Goal: Transaction & Acquisition: Purchase product/service

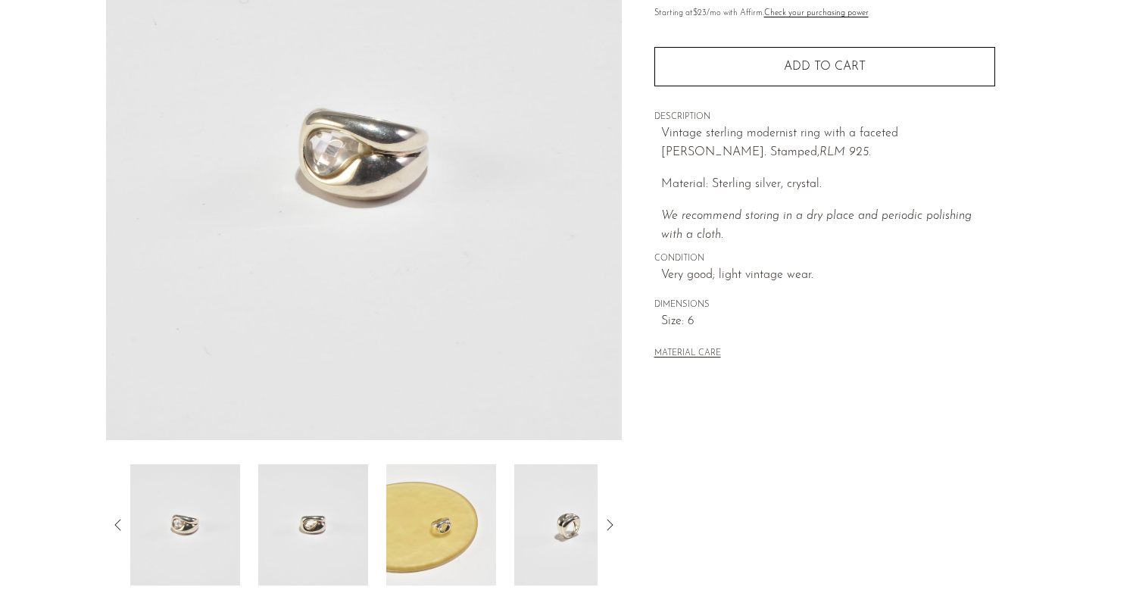
scroll to position [221, 0]
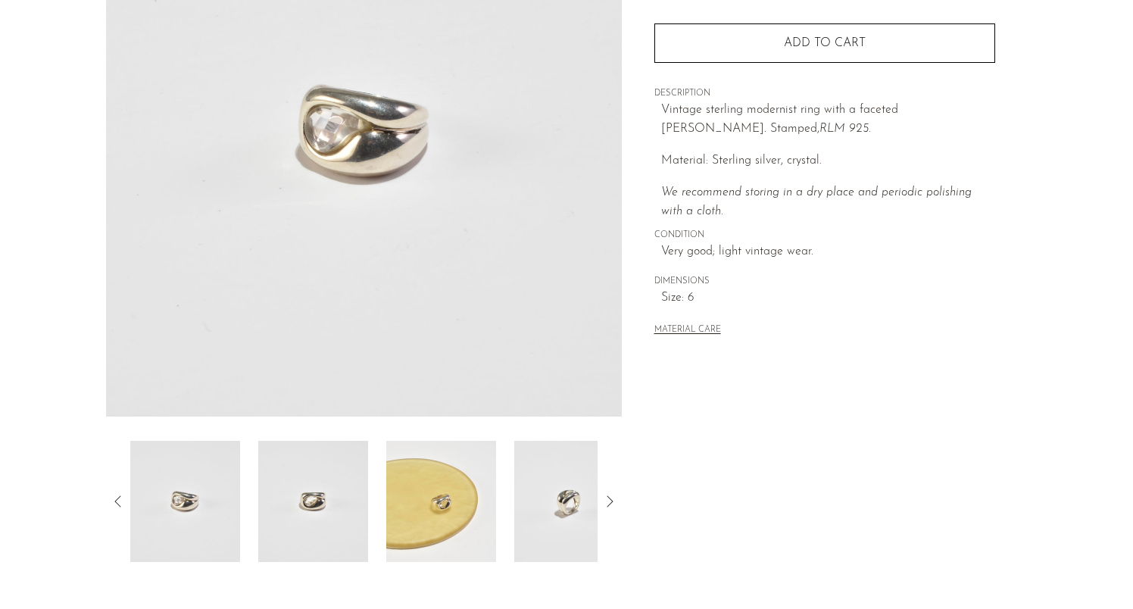
click at [601, 498] on icon at bounding box center [610, 501] width 18 height 18
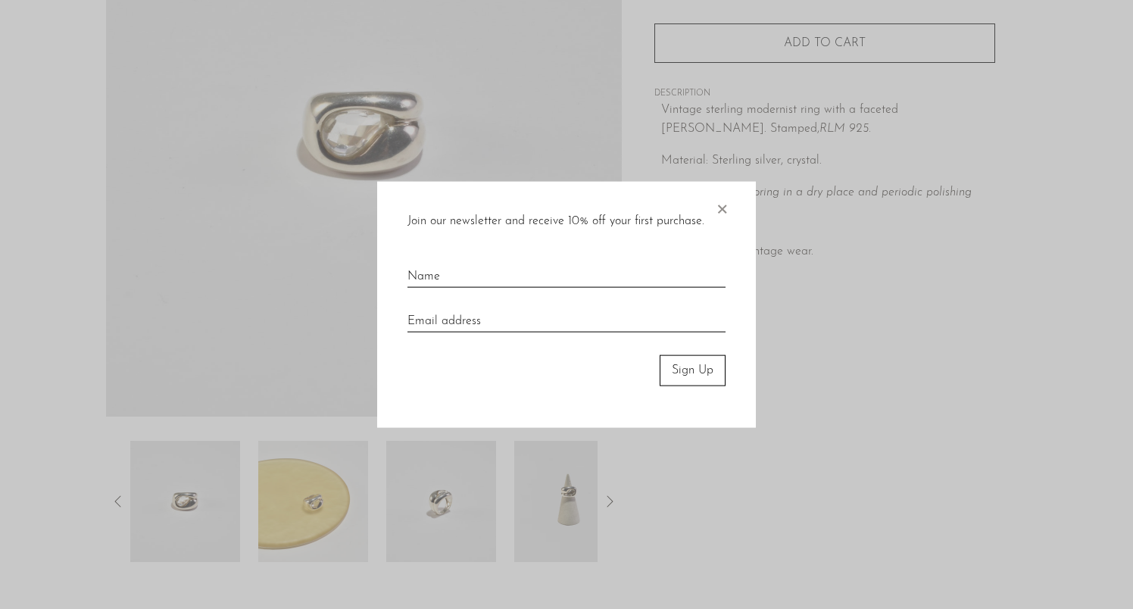
click at [601, 498] on div at bounding box center [566, 304] width 1133 height 609
click at [719, 212] on span "×" at bounding box center [721, 206] width 15 height 48
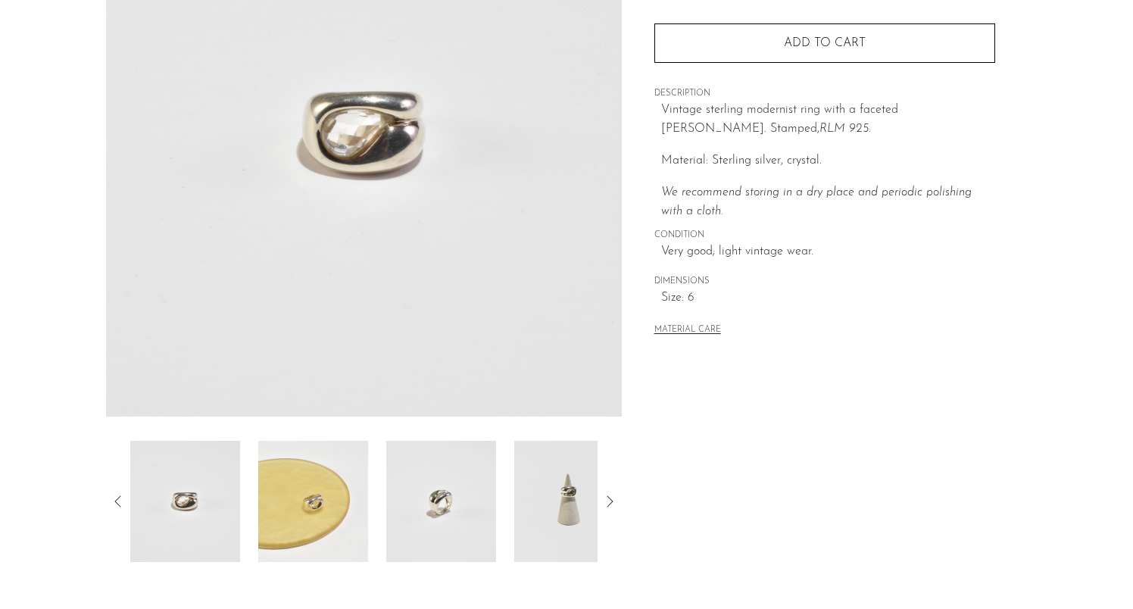
click at [612, 504] on icon at bounding box center [610, 501] width 18 height 18
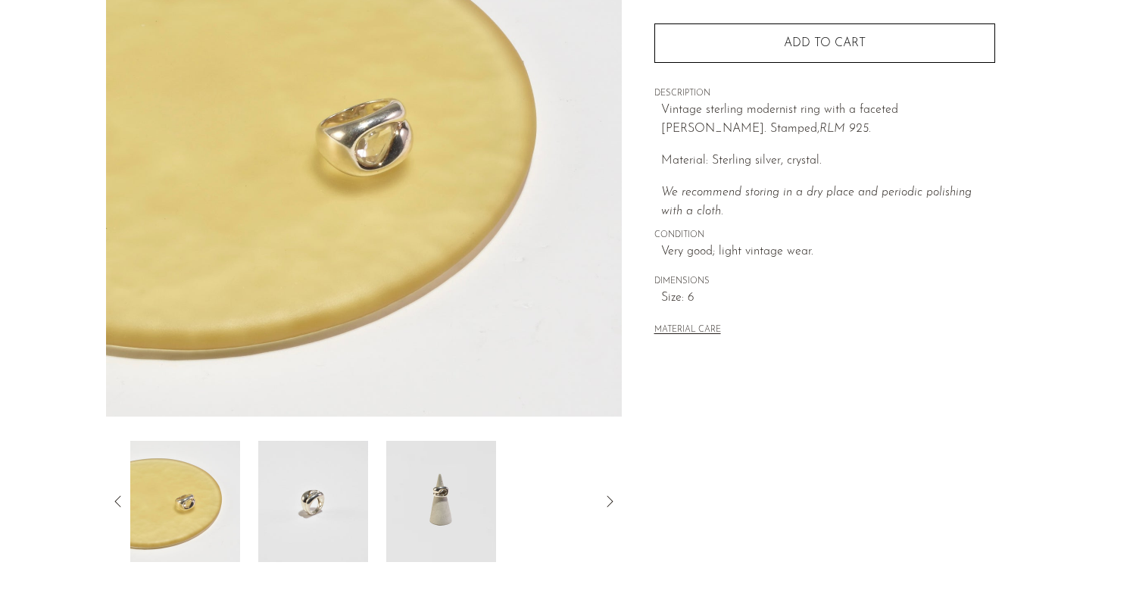
click at [608, 498] on icon at bounding box center [610, 501] width 18 height 18
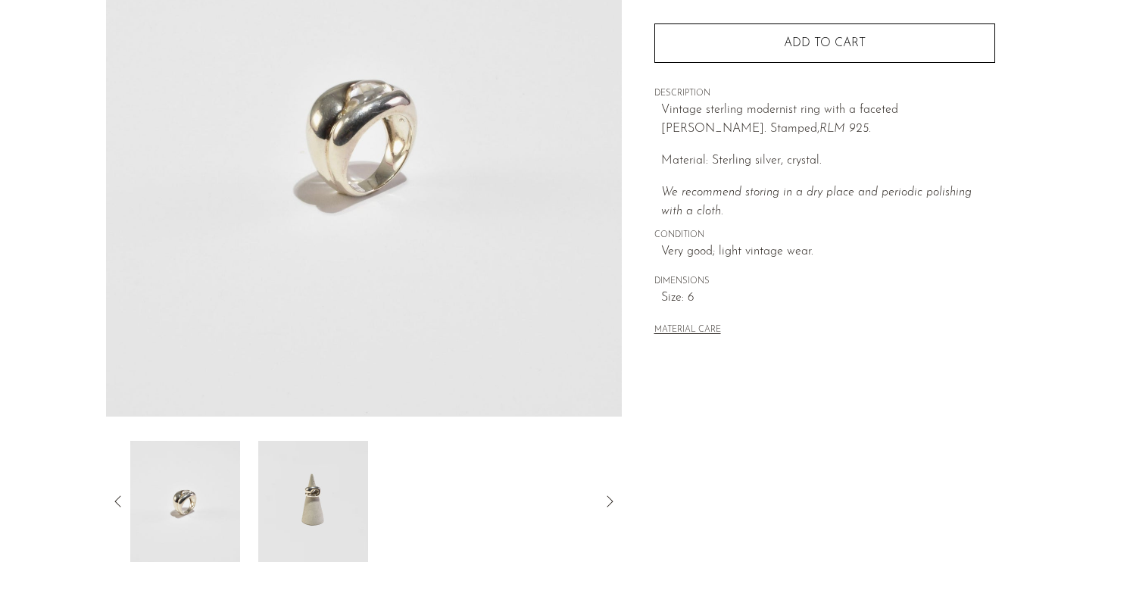
click at [611, 499] on icon at bounding box center [610, 500] width 6 height 11
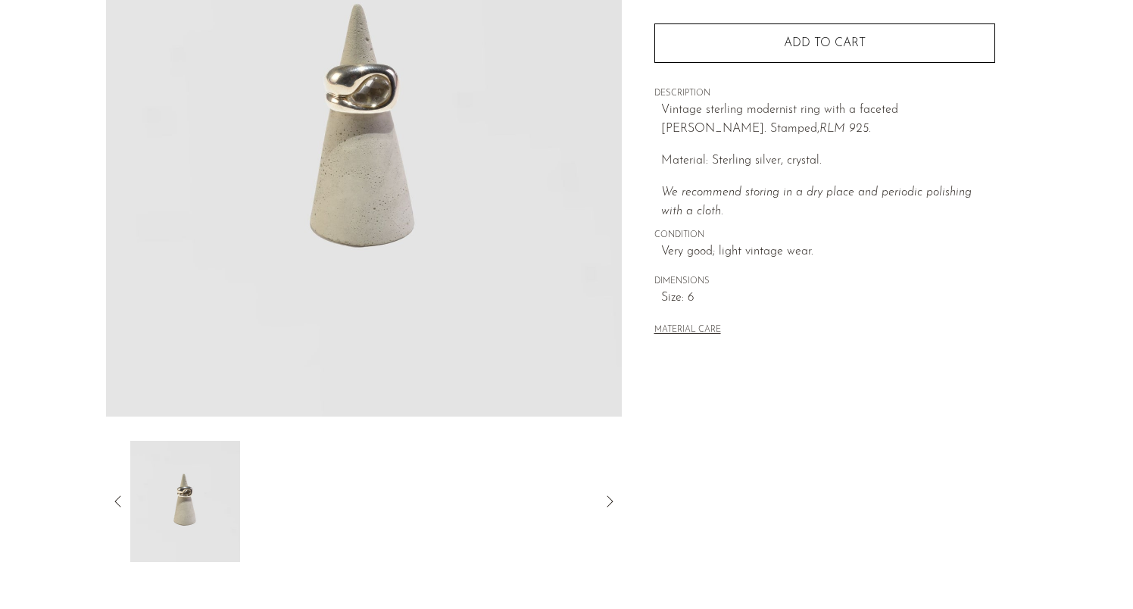
click at [356, 98] on img at bounding box center [364, 133] width 516 height 568
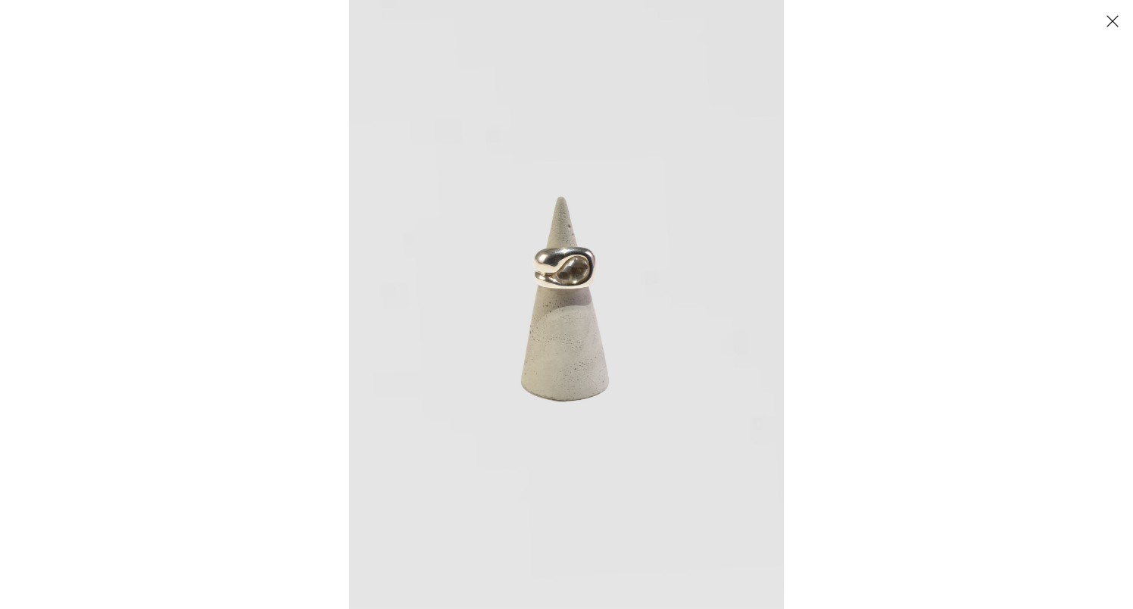
click at [1112, 20] on button "Close" at bounding box center [1112, 21] width 27 height 27
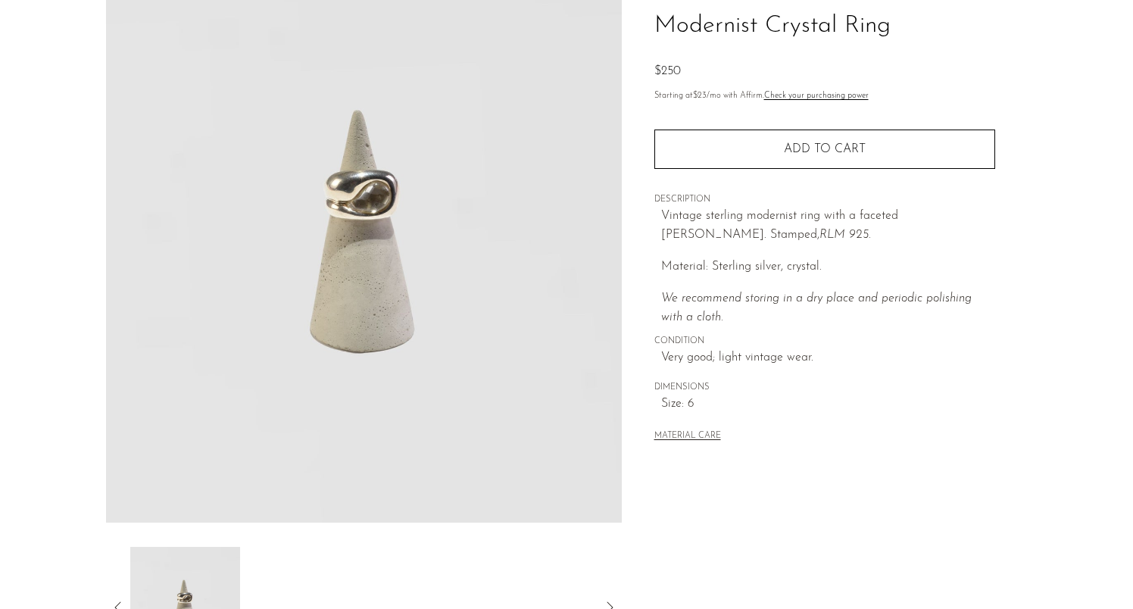
scroll to position [129, 0]
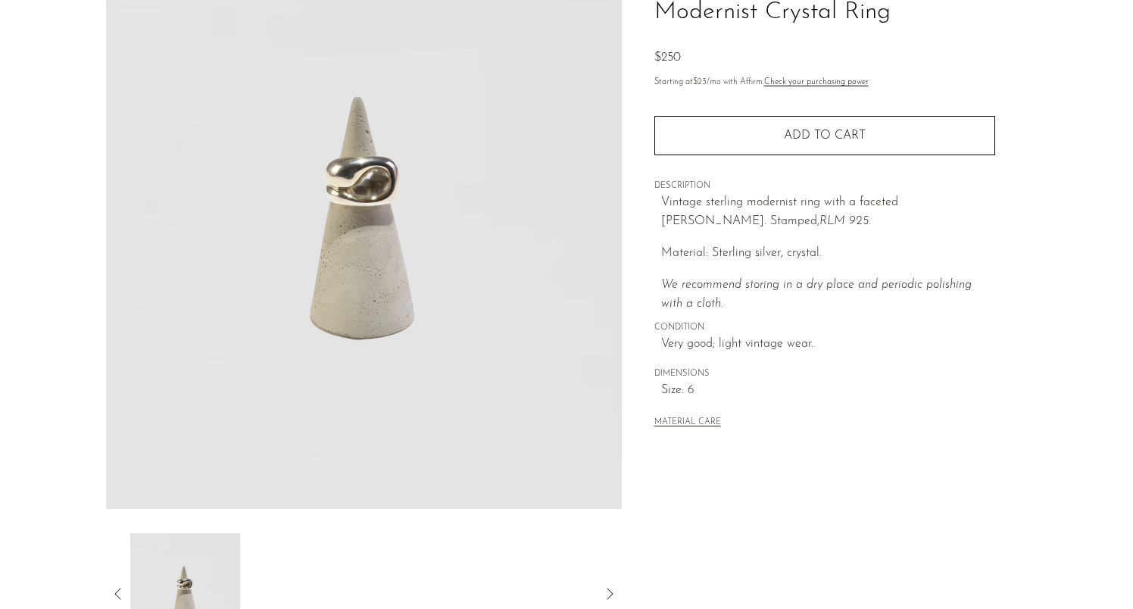
click at [117, 589] on icon at bounding box center [118, 594] width 18 height 18
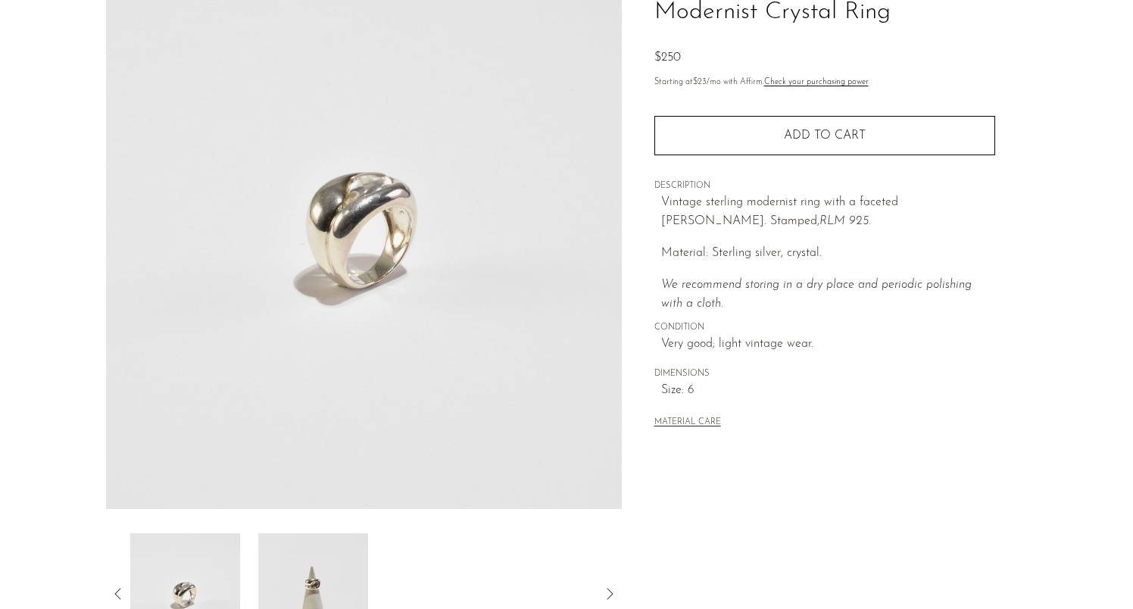
click at [116, 586] on icon at bounding box center [118, 594] width 18 height 18
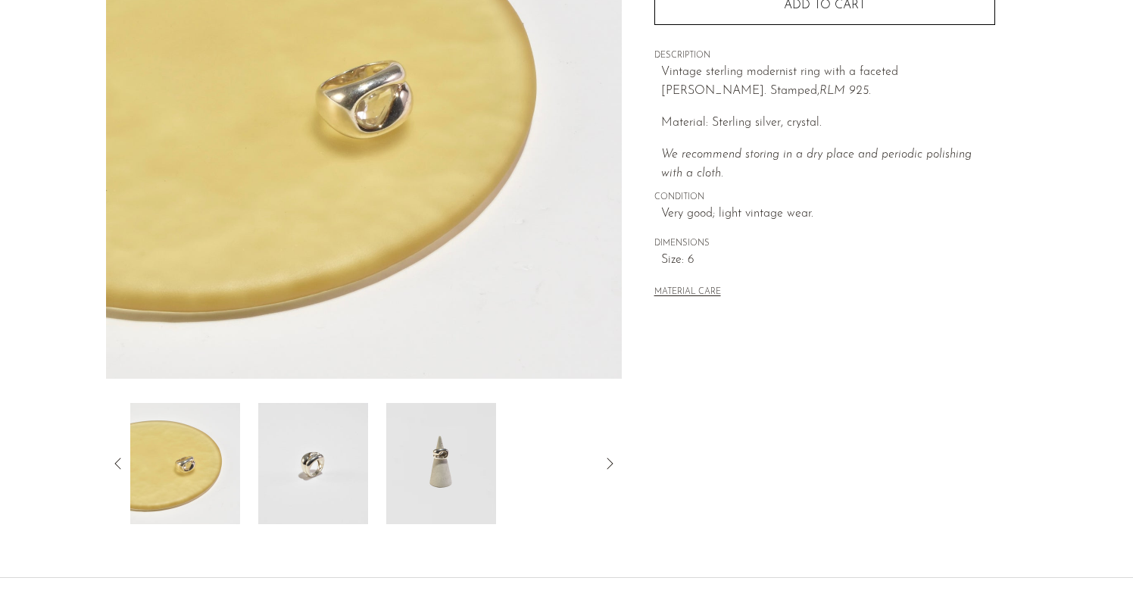
scroll to position [254, 0]
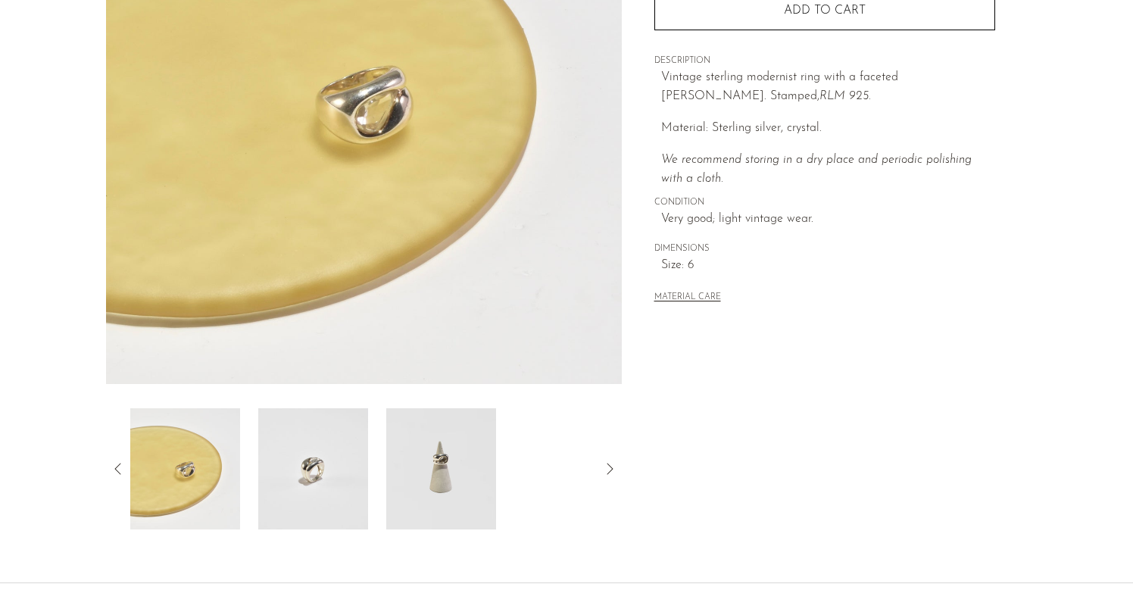
click at [115, 463] on icon at bounding box center [118, 469] width 18 height 18
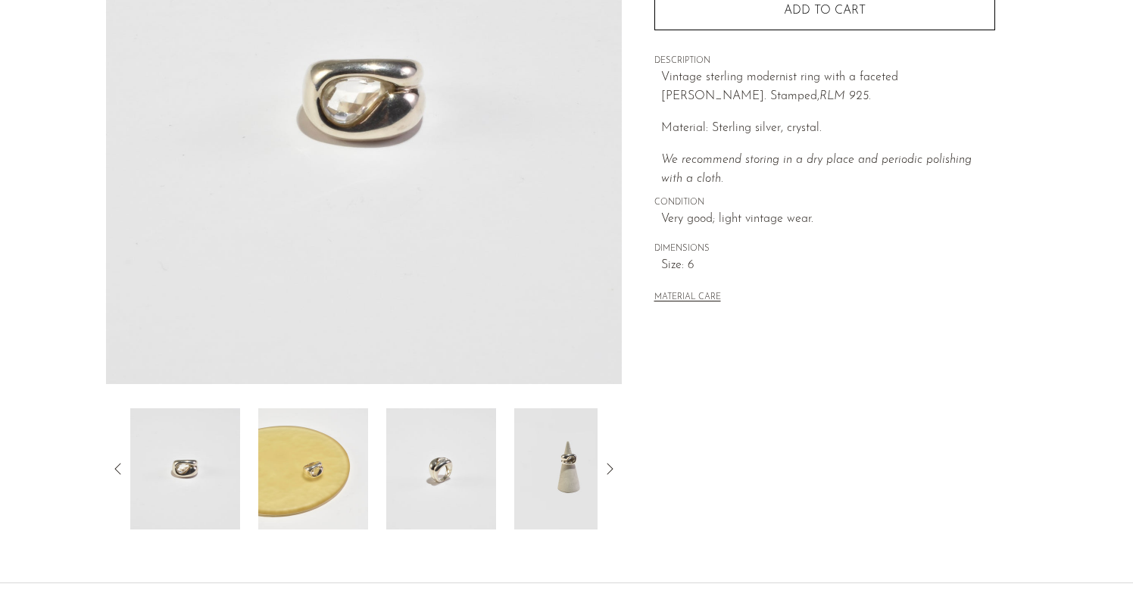
click at [120, 468] on icon at bounding box center [118, 469] width 18 height 18
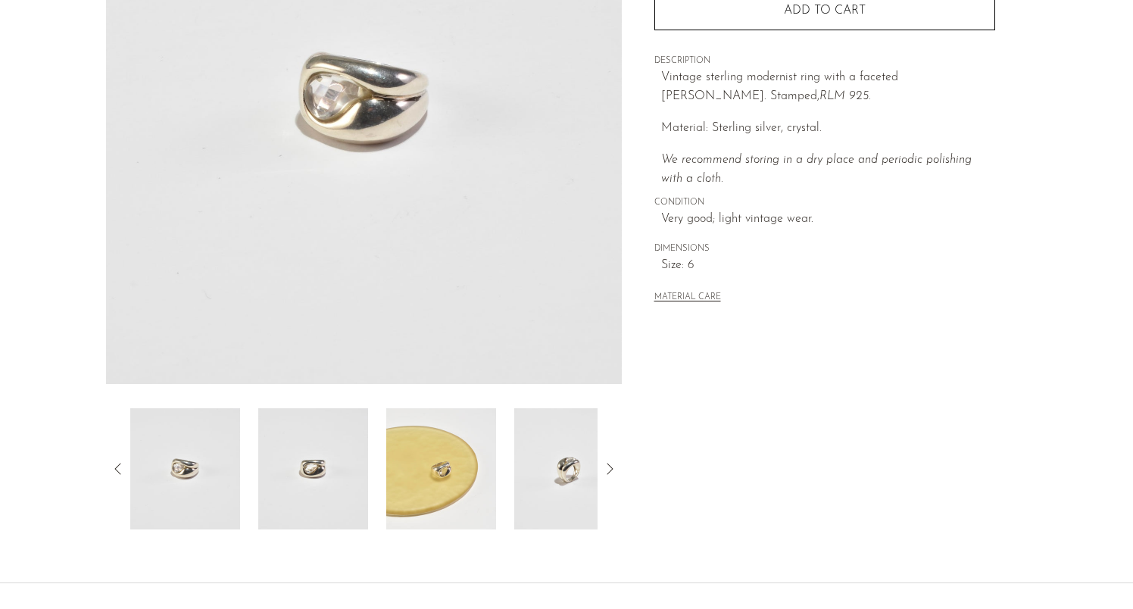
click at [121, 467] on icon at bounding box center [118, 469] width 18 height 18
click at [610, 463] on icon at bounding box center [610, 469] width 18 height 18
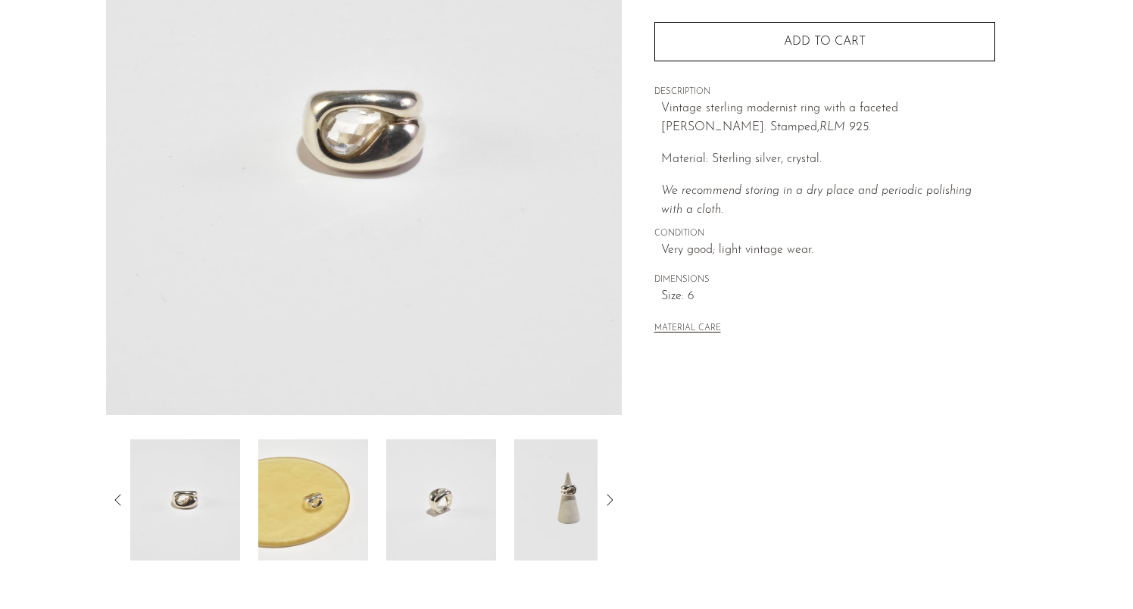
scroll to position [220, 0]
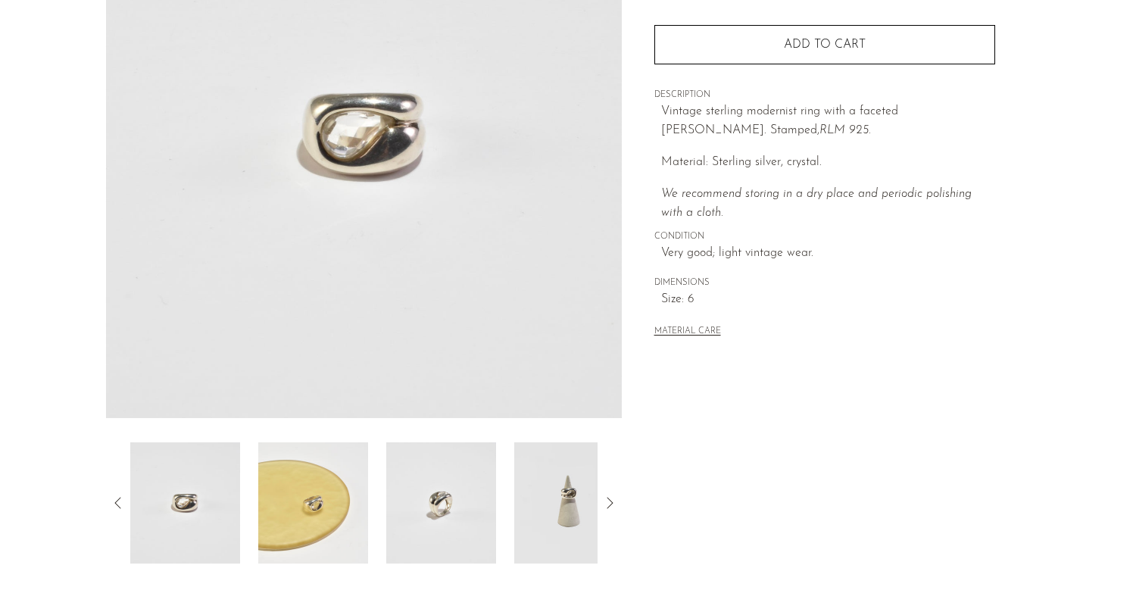
click at [605, 503] on icon at bounding box center [610, 503] width 18 height 18
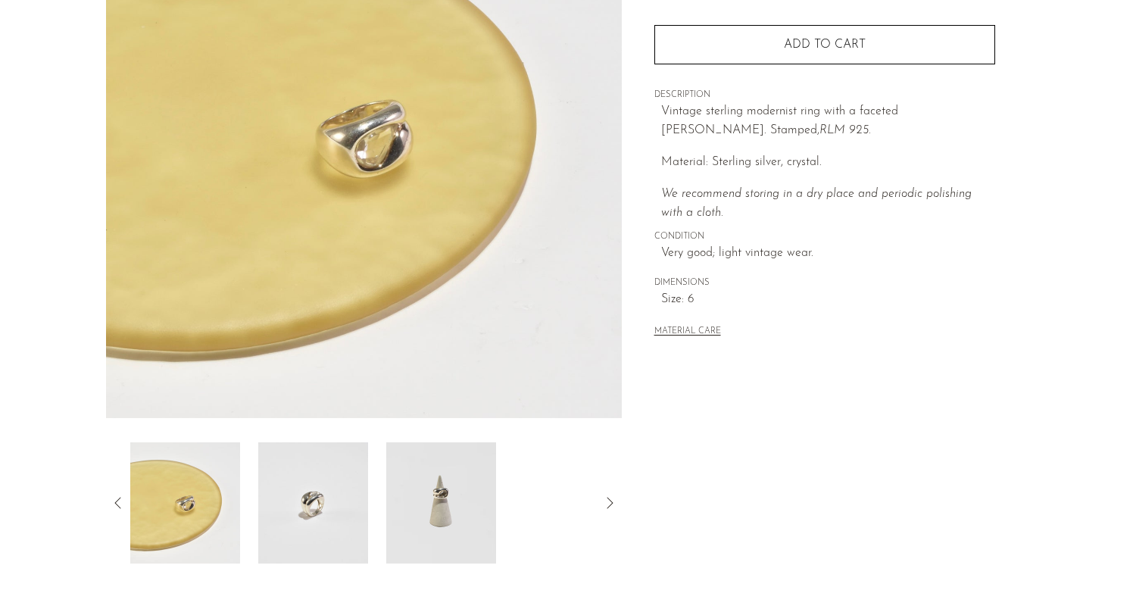
click at [607, 501] on icon at bounding box center [610, 503] width 18 height 18
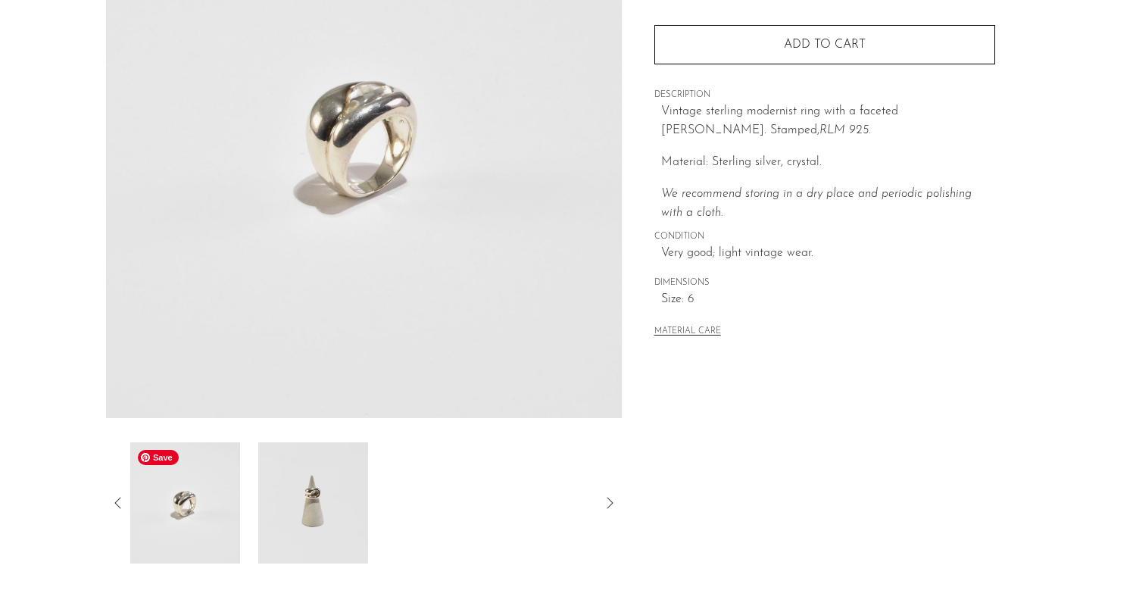
click at [176, 511] on img at bounding box center [185, 502] width 110 height 121
click at [298, 513] on img at bounding box center [313, 502] width 110 height 121
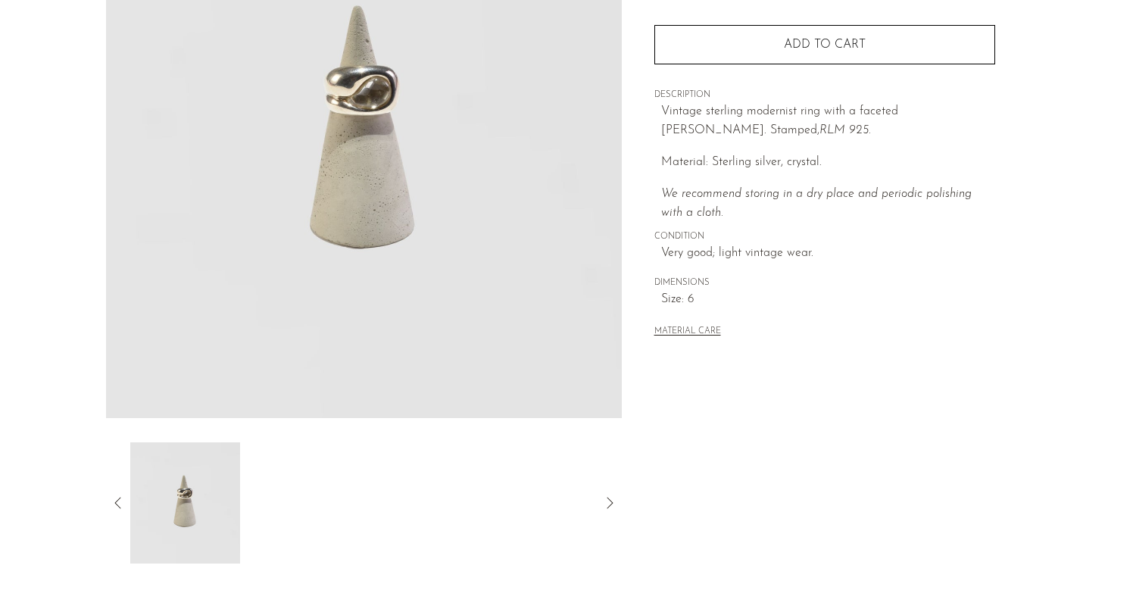
click at [117, 504] on icon at bounding box center [118, 503] width 18 height 18
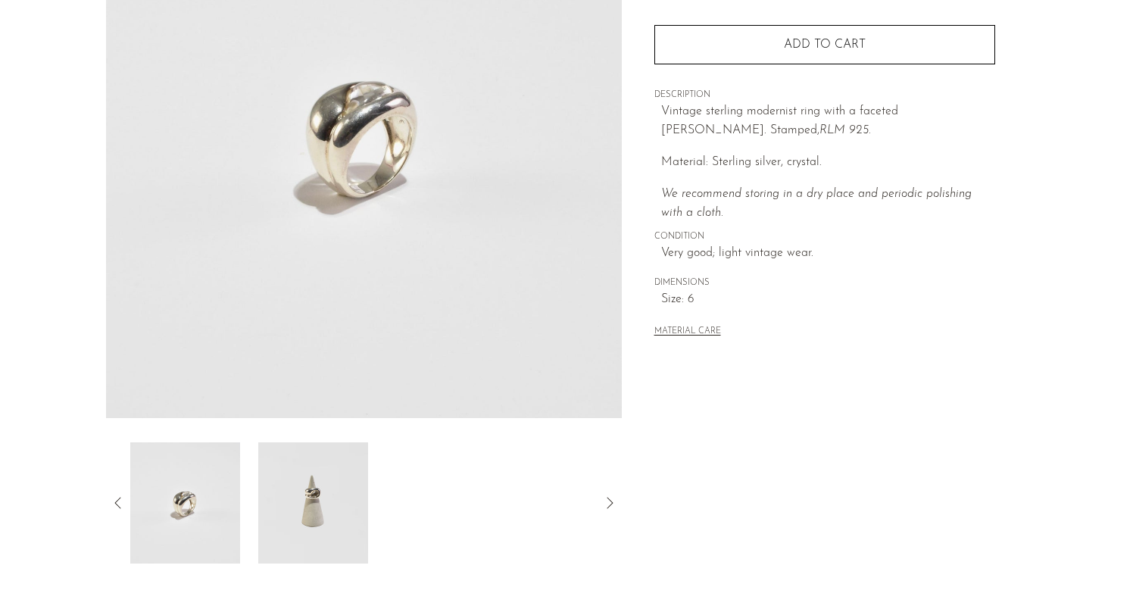
click at [117, 504] on icon at bounding box center [118, 503] width 18 height 18
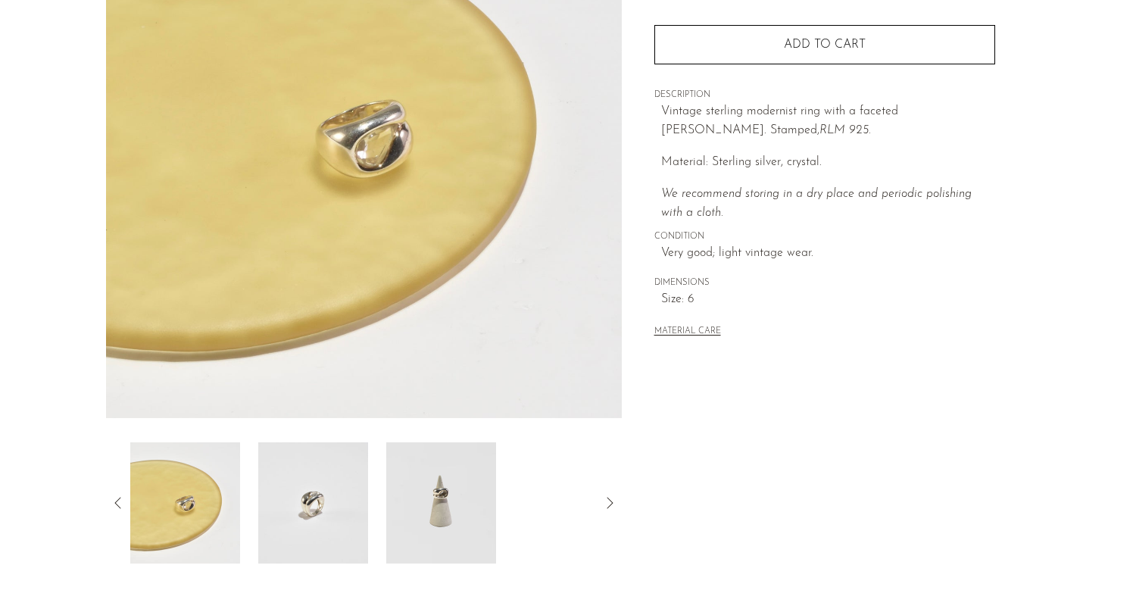
click at [117, 504] on icon at bounding box center [118, 503] width 18 height 18
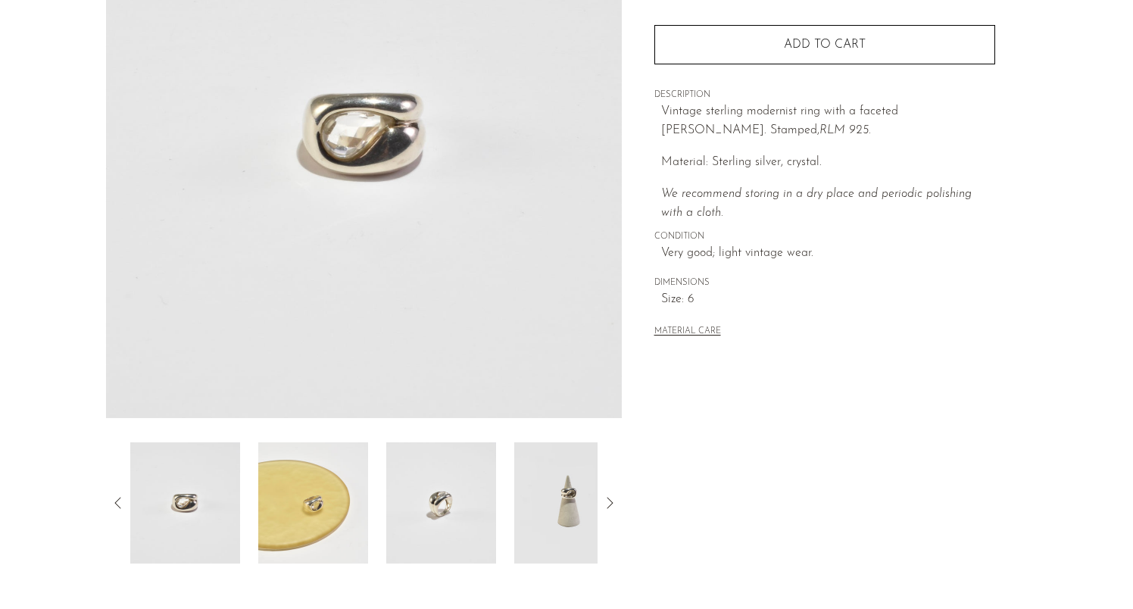
click at [117, 504] on icon at bounding box center [118, 503] width 18 height 18
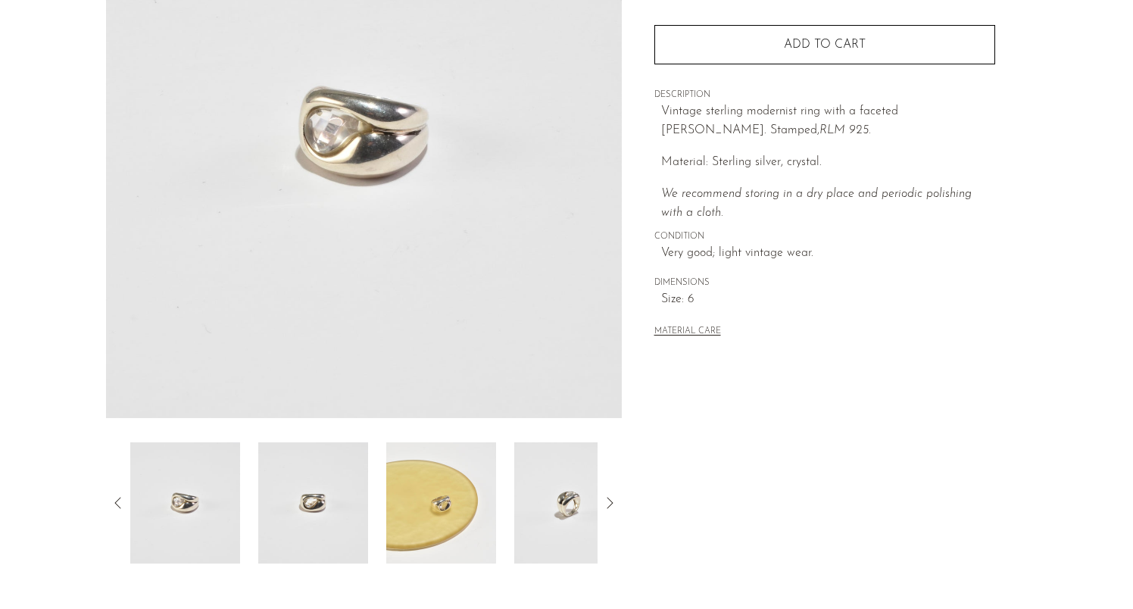
click at [117, 503] on icon at bounding box center [118, 503] width 18 height 18
